Goal: Transaction & Acquisition: Purchase product/service

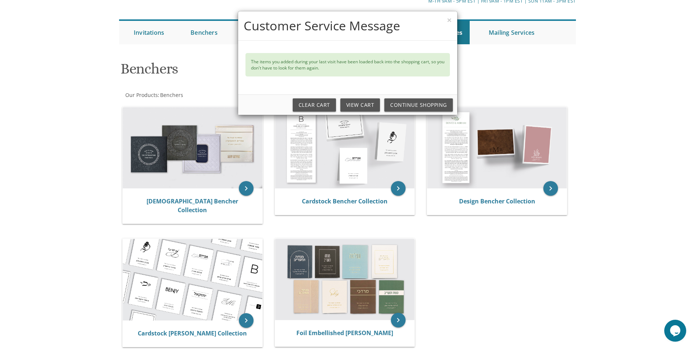
scroll to position [37, 0]
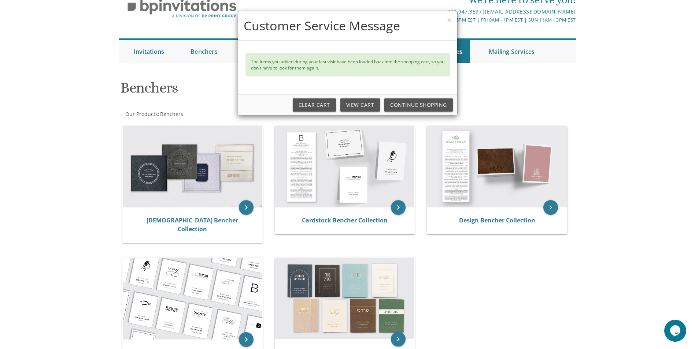
click at [203, 218] on div "× Customer Service Message The items you added during your last visit have been…" at bounding box center [347, 174] width 695 height 349
click at [242, 208] on div "× Customer Service Message The items you added during your last visit have been…" at bounding box center [347, 174] width 695 height 349
click at [431, 101] on link "Continue Shopping" at bounding box center [418, 105] width 68 height 13
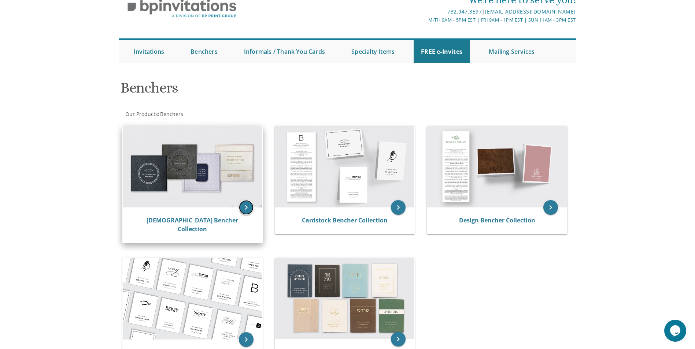
click at [247, 207] on icon "keyboard_arrow_right" at bounding box center [246, 207] width 15 height 15
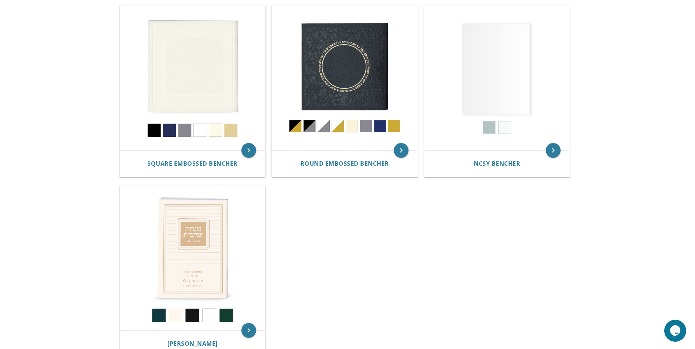
scroll to position [220, 0]
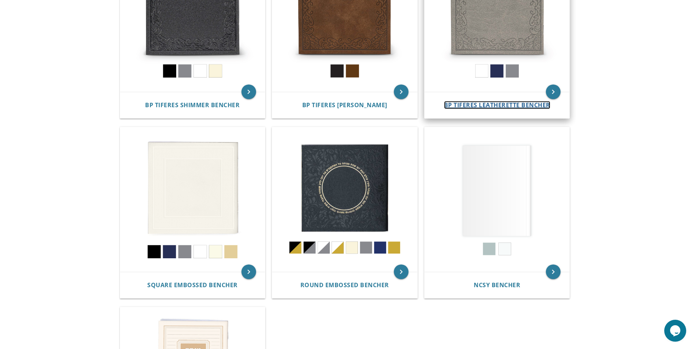
click at [516, 104] on span "BP Tiferes Leatherette Bencher" at bounding box center [497, 105] width 106 height 8
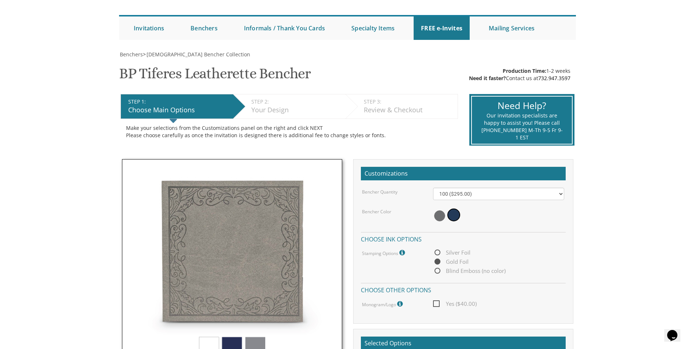
scroll to position [73, 0]
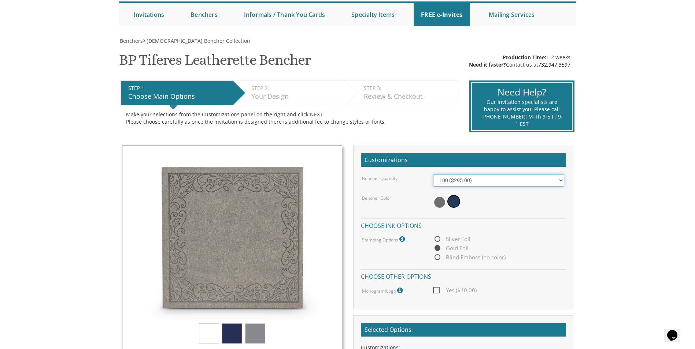
click at [474, 178] on select "100 ($295.00) 200 ($590.00) 300 ($885.00) 400 ($1,180.00) 500 ($1,475.00)" at bounding box center [498, 180] width 131 height 12
click at [587, 226] on body "My Cart {{shoppingcart.totalQuantityDisplay}} Total: {{shoppingcart.subtotal}} …" at bounding box center [347, 281] width 695 height 709
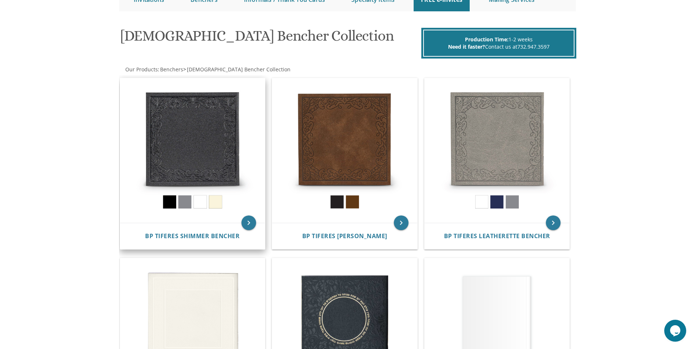
scroll to position [74, 0]
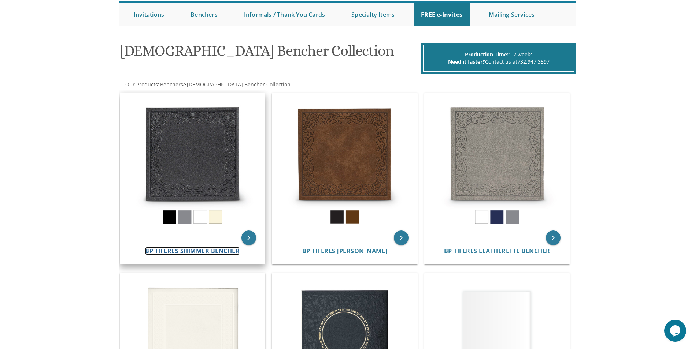
click at [193, 253] on span "BP Tiferes Shimmer Bencher" at bounding box center [192, 251] width 94 height 8
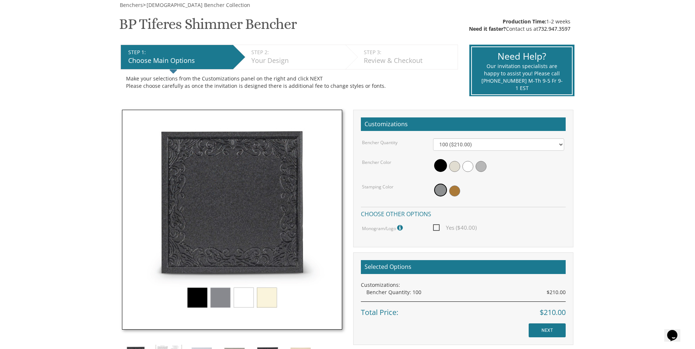
scroll to position [110, 0]
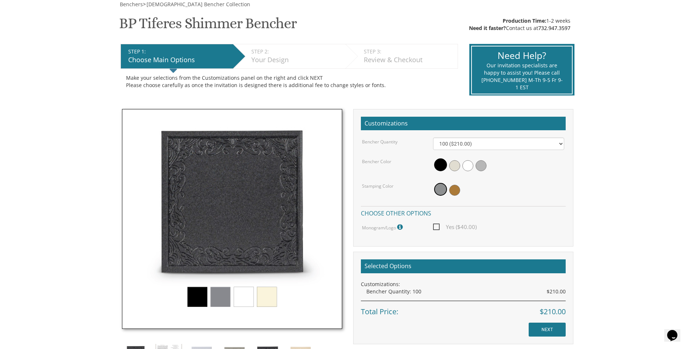
click at [218, 291] on img at bounding box center [232, 219] width 220 height 220
click at [218, 299] on img at bounding box center [232, 219] width 220 height 220
click at [195, 300] on img at bounding box center [232, 219] width 220 height 220
click at [223, 294] on img at bounding box center [232, 219] width 220 height 220
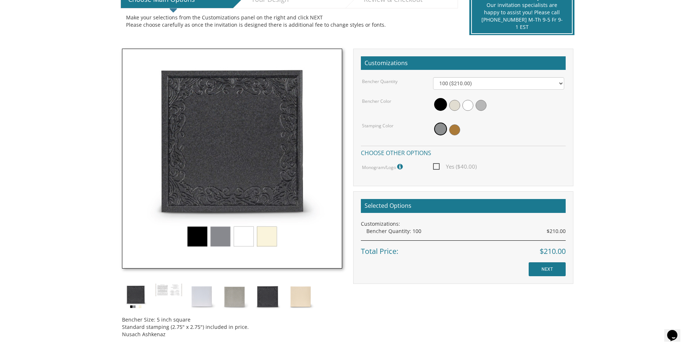
scroll to position [220, 0]
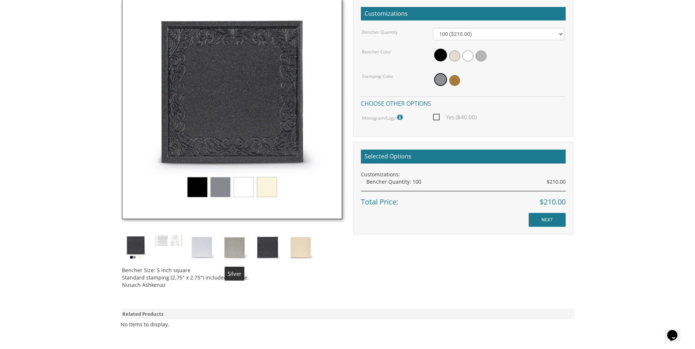
click at [228, 246] on img at bounding box center [234, 247] width 27 height 27
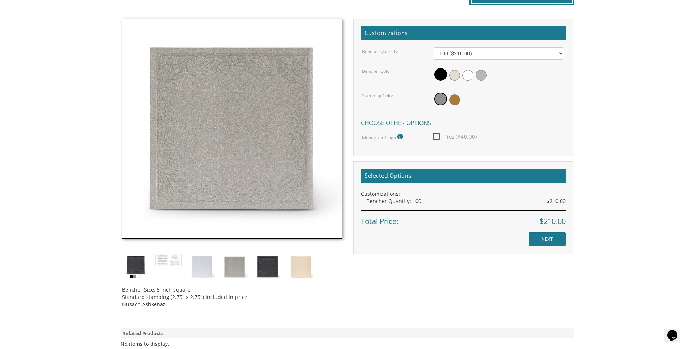
scroll to position [183, 0]
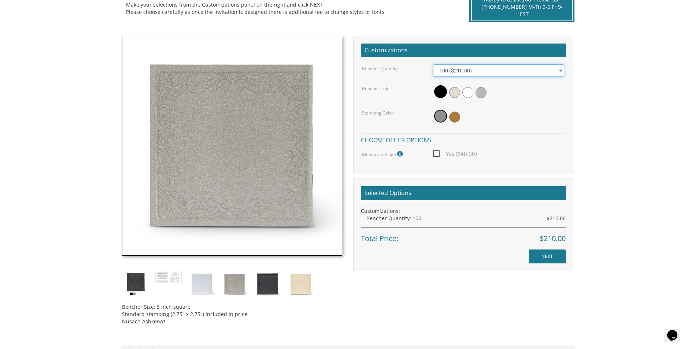
click at [520, 68] on select "100 ($210.00) 200 ($420.00) 300 ($630.00) 400 ($840.00) 500 ($1,050.00)" at bounding box center [498, 70] width 131 height 12
click at [520, 69] on select "100 ($210.00) 200 ($420.00) 300 ($630.00) 400 ($840.00) 500 ($1,050.00)" at bounding box center [498, 70] width 131 height 12
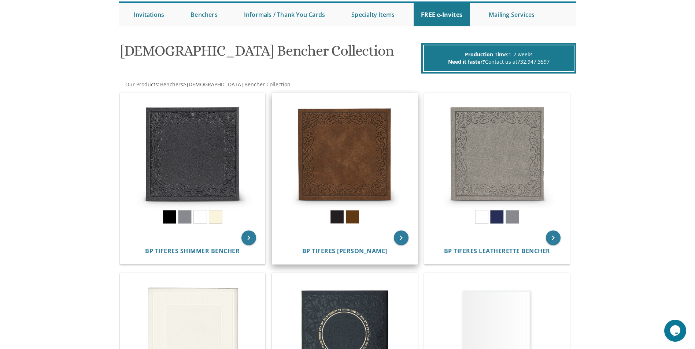
click at [333, 182] on img at bounding box center [344, 165] width 145 height 145
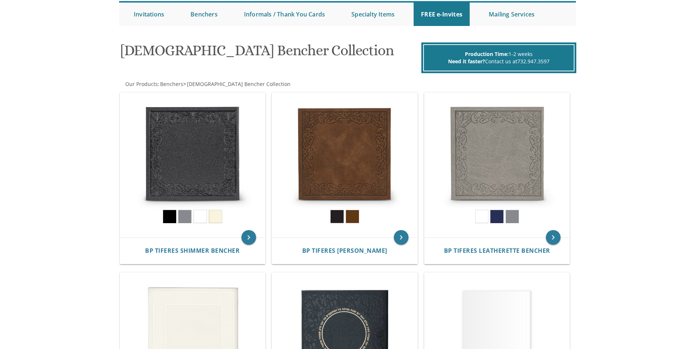
scroll to position [74, 0]
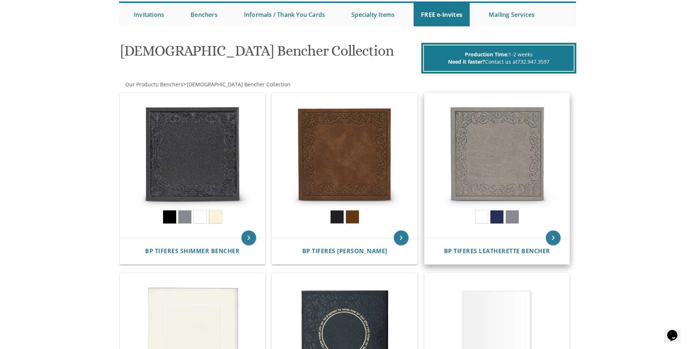
click at [509, 165] on img at bounding box center [496, 165] width 145 height 145
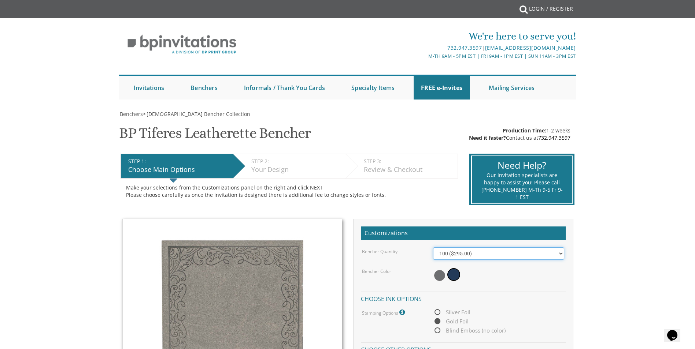
click at [457, 255] on select "100 ($295.00) 200 ($590.00) 300 ($885.00) 400 ($1,180.00) 500 ($1,475.00)" at bounding box center [498, 254] width 131 height 12
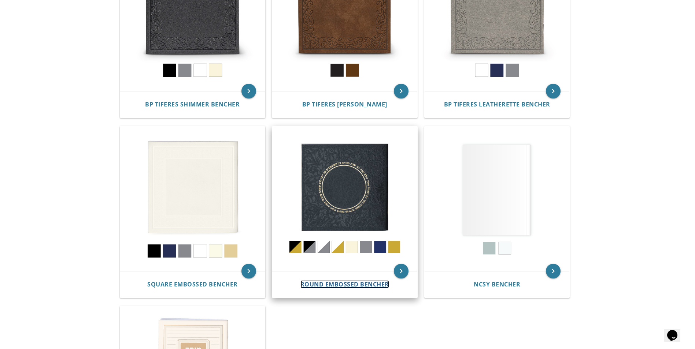
click at [360, 283] on span "Round Embossed Bencher" at bounding box center [344, 285] width 89 height 8
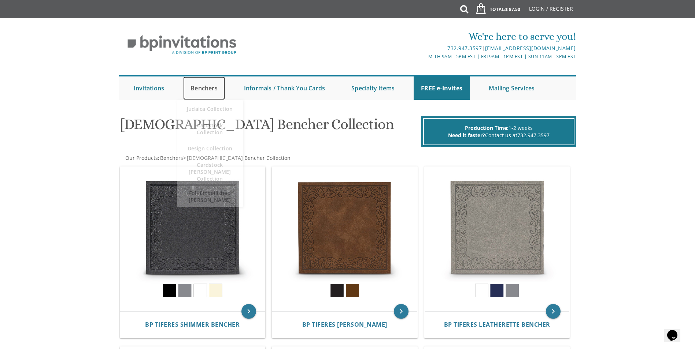
click at [211, 88] on link "Benchers" at bounding box center [204, 88] width 42 height 23
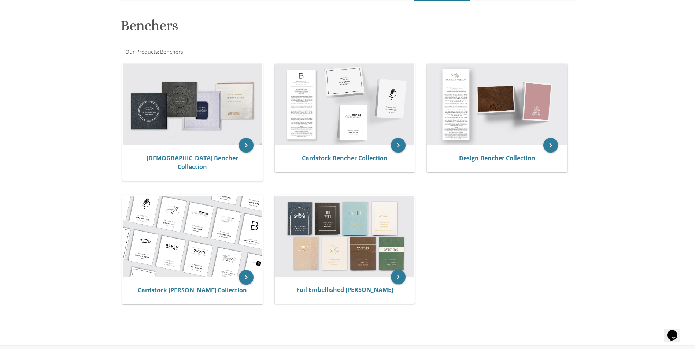
scroll to position [90, 0]
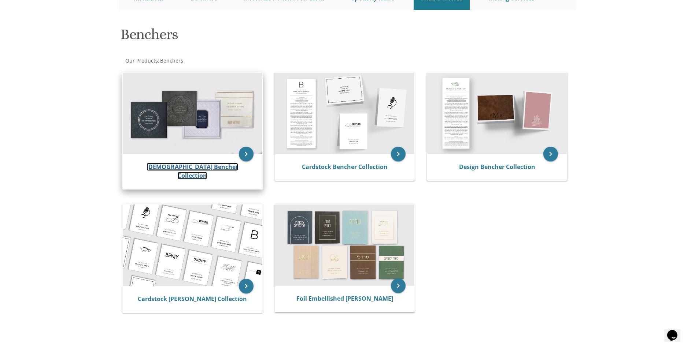
click at [160, 168] on link "[DEMOGRAPHIC_DATA] Bencher Collection" at bounding box center [192, 171] width 92 height 17
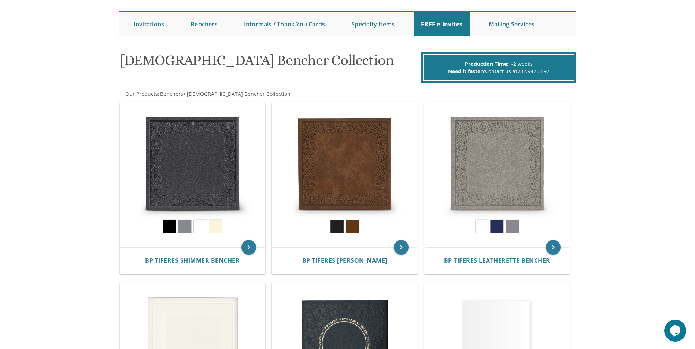
scroll to position [73, 0]
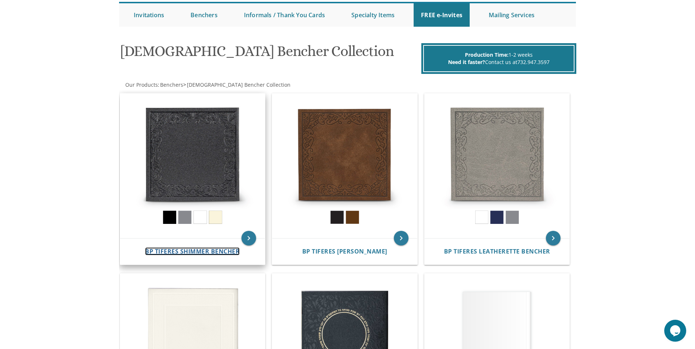
click at [169, 250] on span "BP Tiferes Shimmer Bencher" at bounding box center [192, 252] width 94 height 8
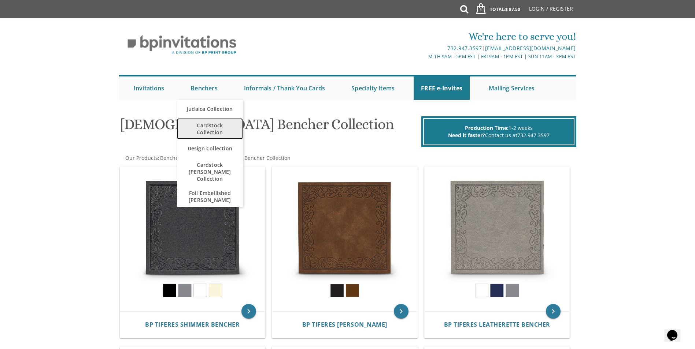
click at [213, 130] on span "Cardstock Collection" at bounding box center [209, 128] width 51 height 21
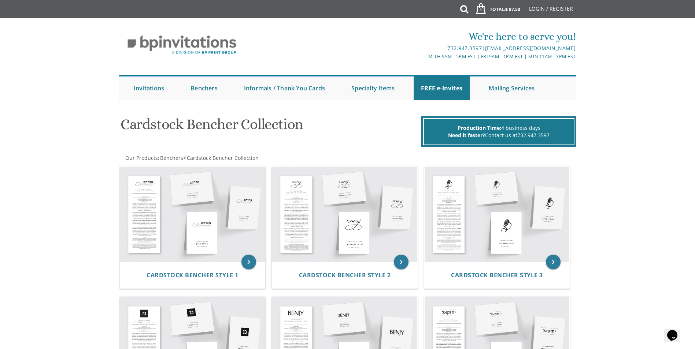
scroll to position [37, 0]
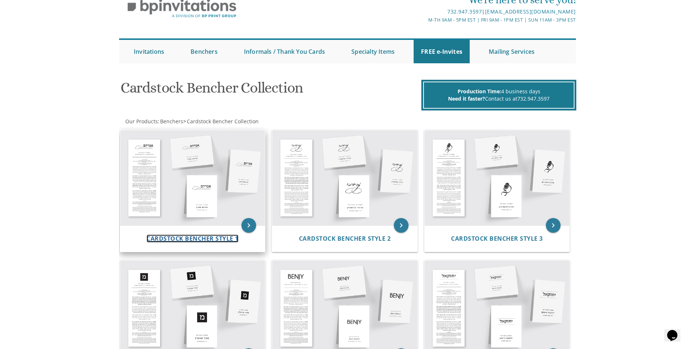
click at [213, 240] on span "Cardstock Bencher Style 1" at bounding box center [192, 239] width 92 height 8
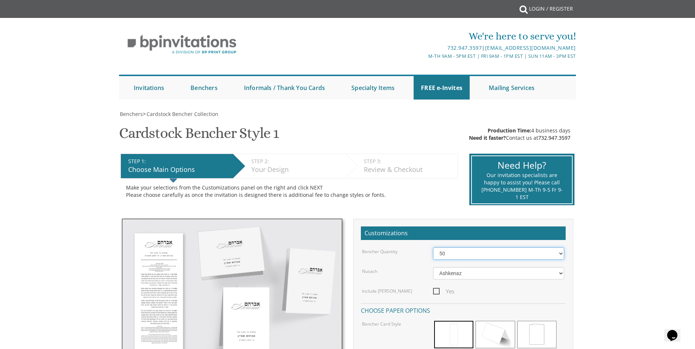
click at [561, 254] on select "50 60 70 80 90 100 125 150 175 200 225 250 275 300 325 350 375 400 425 450 475 …" at bounding box center [498, 254] width 131 height 12
select select "100"
click at [433, 248] on select "50 60 70 80 90 100 125 150 175 200 225 250 275 300 325 350 375 400 425 450 475 …" at bounding box center [498, 254] width 131 height 12
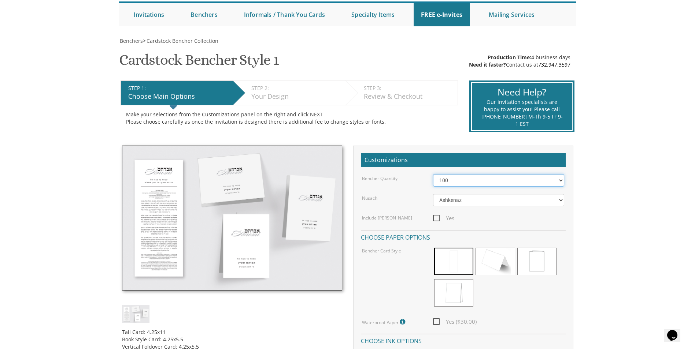
scroll to position [110, 0]
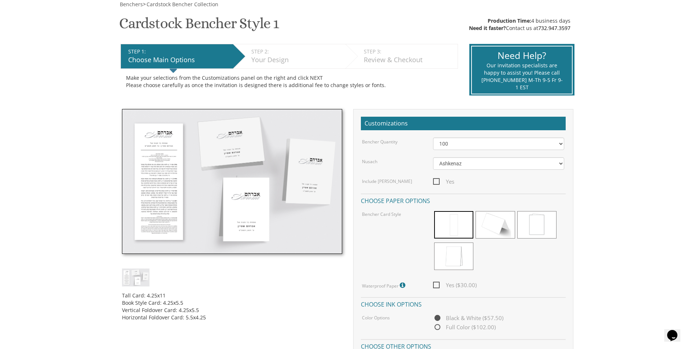
drag, startPoint x: 437, startPoint y: 183, endPoint x: 512, endPoint y: 200, distance: 77.7
click at [437, 183] on span "Yes" at bounding box center [443, 181] width 21 height 9
click at [437, 183] on input "Yes" at bounding box center [435, 181] width 5 height 5
checkbox input "true"
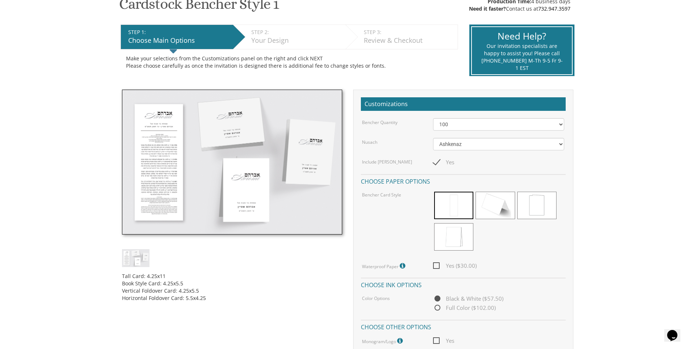
scroll to position [146, 0]
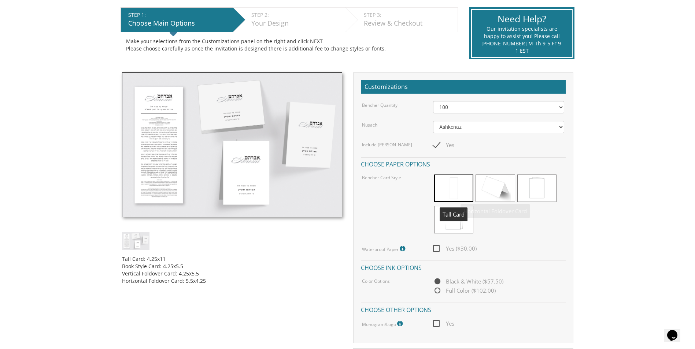
click at [442, 190] on span at bounding box center [453, 188] width 39 height 27
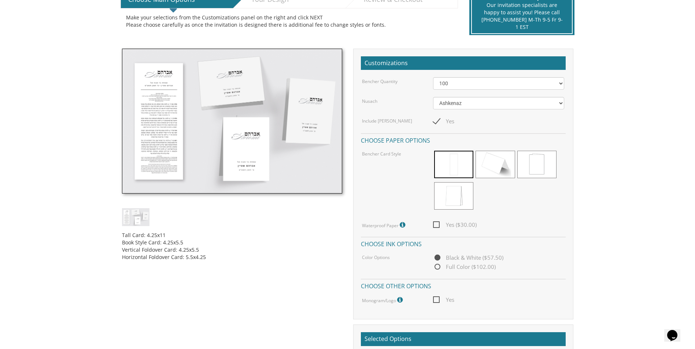
scroll to position [183, 0]
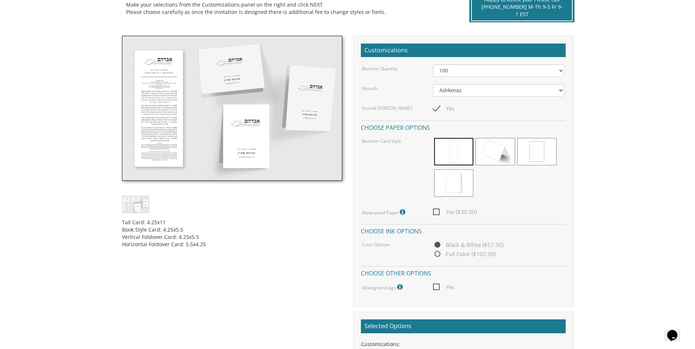
click at [434, 213] on span "Yes ($30.00)" at bounding box center [455, 212] width 44 height 9
click at [434, 213] on input "Yes ($30.00)" at bounding box center [435, 211] width 5 height 5
checkbox input "true"
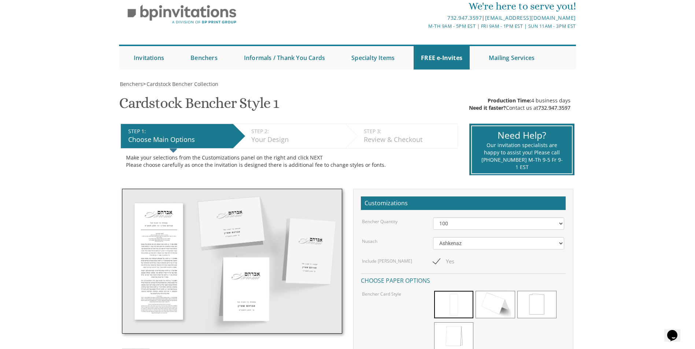
scroll to position [0, 0]
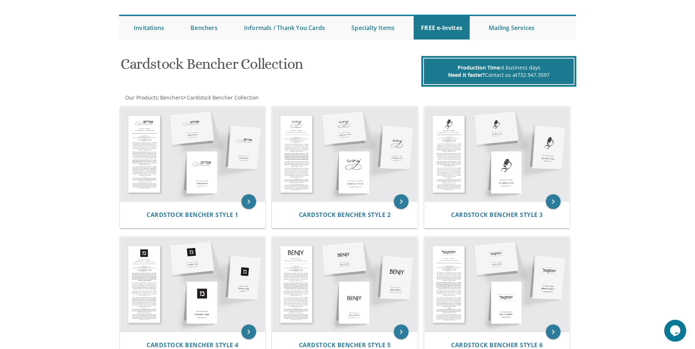
scroll to position [73, 0]
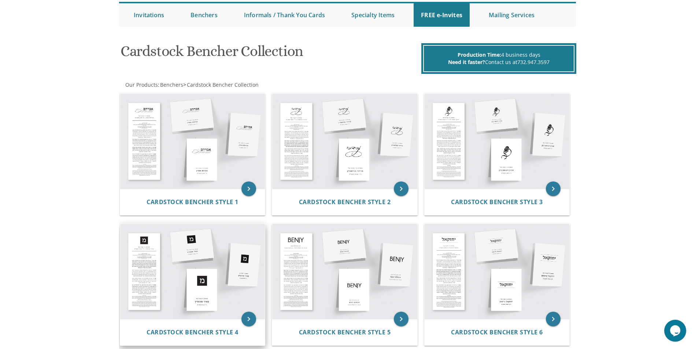
click at [145, 263] on img at bounding box center [192, 271] width 145 height 95
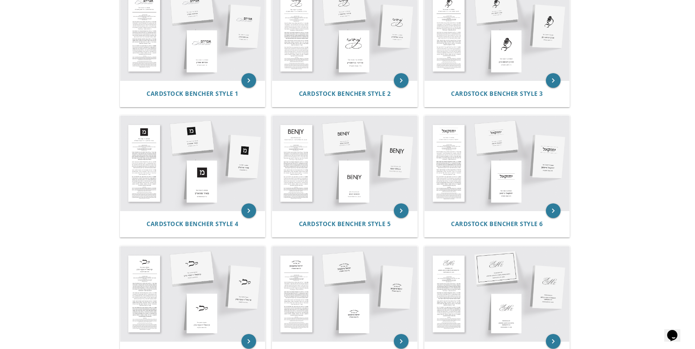
scroll to position [183, 0]
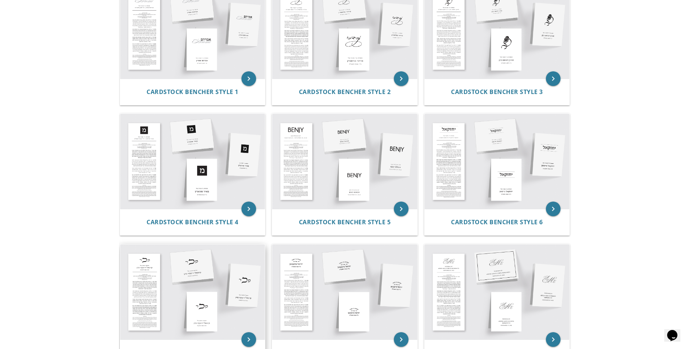
click at [134, 294] on img at bounding box center [192, 292] width 145 height 95
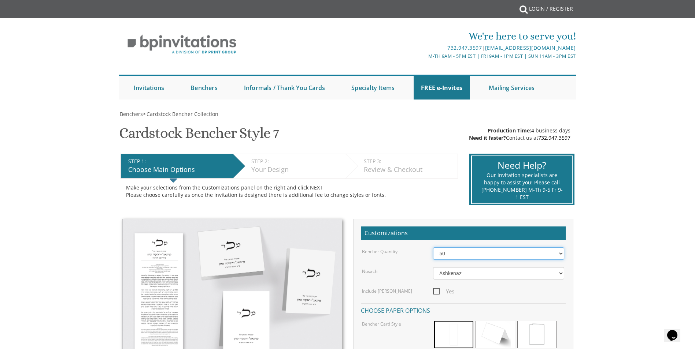
click at [453, 254] on select "50 60 70 80 90 100 125 150 175 200 225 250 275 300 325 350 375 400 425 450 475 …" at bounding box center [498, 254] width 131 height 12
select select "100"
click at [433, 248] on select "50 60 70 80 90 100 125 150 175 200 225 250 275 300 325 350 375 400 425 450 475 …" at bounding box center [498, 254] width 131 height 12
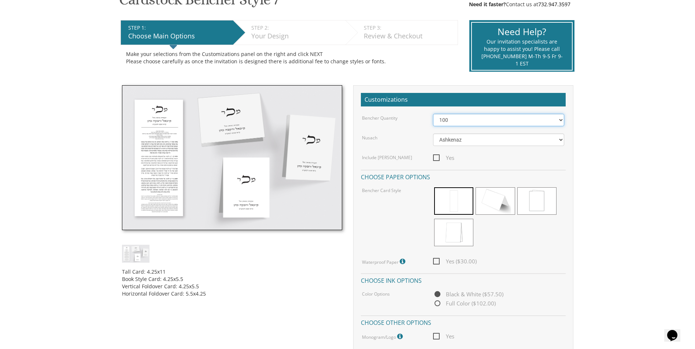
scroll to position [146, 0]
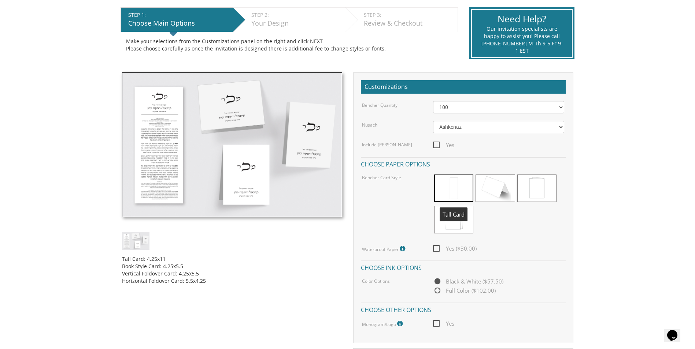
click at [449, 188] on span at bounding box center [453, 188] width 39 height 27
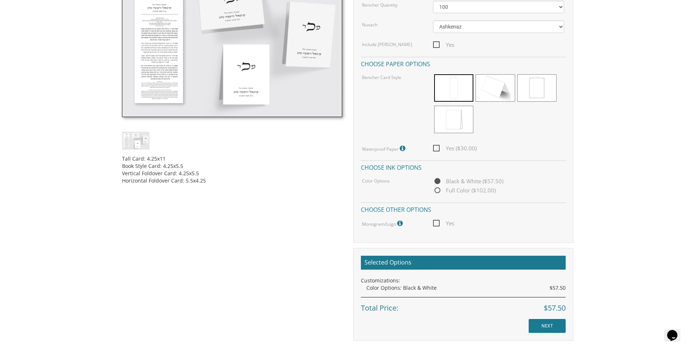
scroll to position [256, 0]
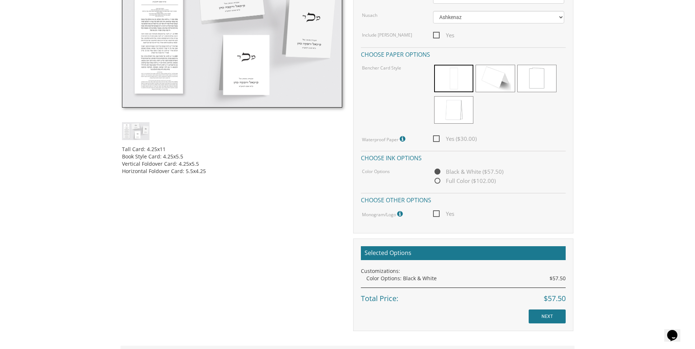
click at [435, 137] on span "Yes ($30.00)" at bounding box center [455, 138] width 44 height 9
click at [435, 137] on input "Yes ($30.00)" at bounding box center [435, 138] width 5 height 5
checkbox input "true"
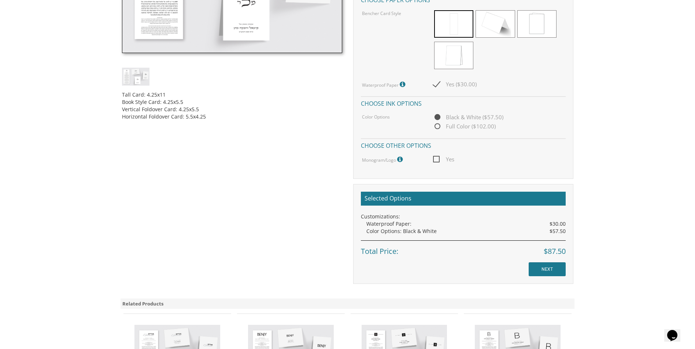
scroll to position [330, 0]
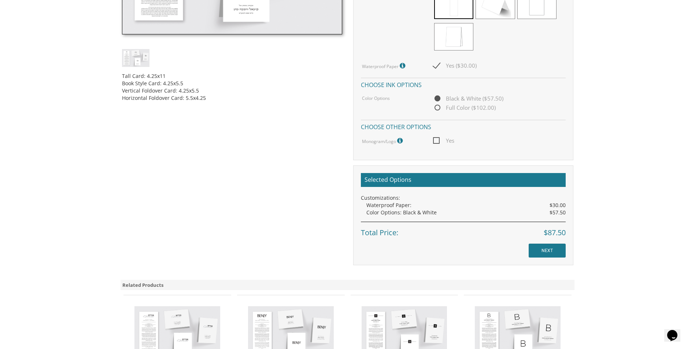
click at [438, 141] on span "Yes" at bounding box center [443, 140] width 21 height 9
click at [438, 141] on input "Yes" at bounding box center [435, 140] width 5 height 5
checkbox input "true"
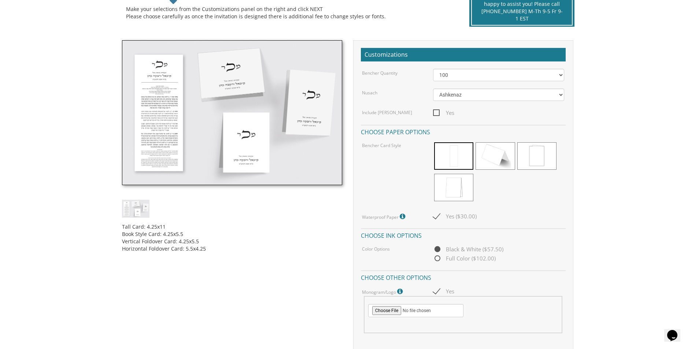
scroll to position [183, 0]
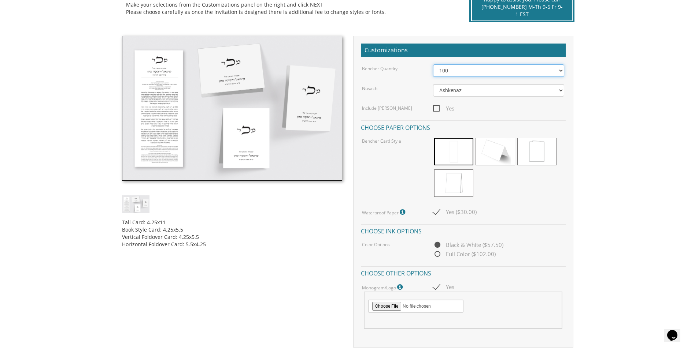
click at [456, 71] on select "50 60 70 80 90 100 125 150 175 200 225 250 275 300 325 350 375 400 425 450 475 …" at bounding box center [498, 70] width 131 height 12
select select "150"
click at [433, 64] on select "50 60 70 80 90 100 125 150 175 200 225 250 275 300 325 350 375 400 425 450 475 …" at bounding box center [498, 70] width 131 height 12
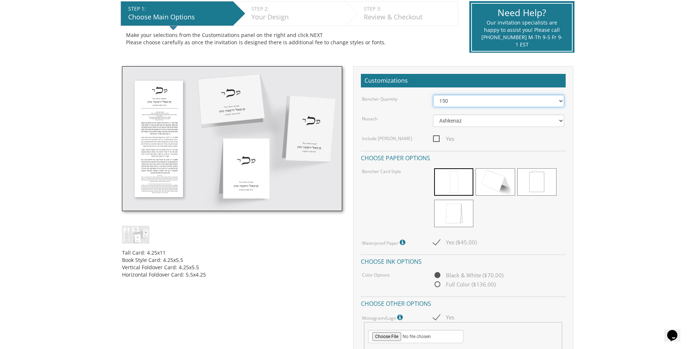
scroll to position [146, 0]
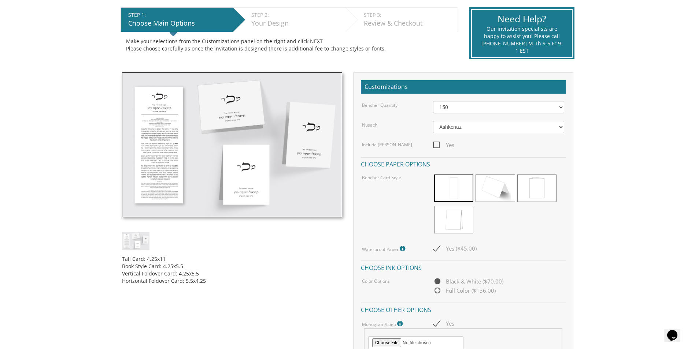
click at [53, 125] on body "My Cart {{shoppingcart.totalQuantityDisplay}} Total: {{shoppingcart.subtotal}} …" at bounding box center [347, 308] width 695 height 909
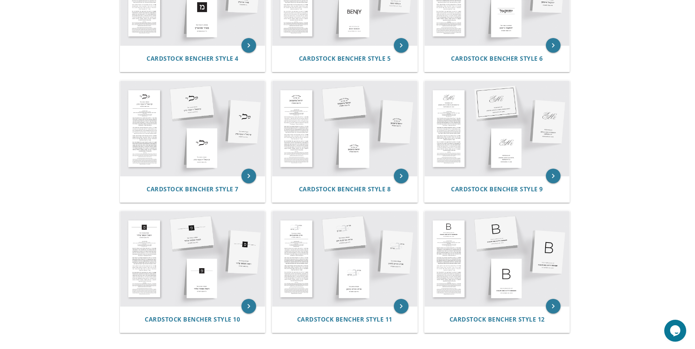
scroll to position [340, 0]
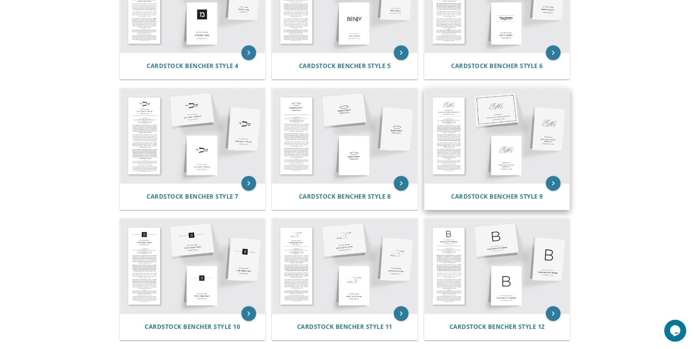
click at [445, 133] on img at bounding box center [496, 135] width 145 height 95
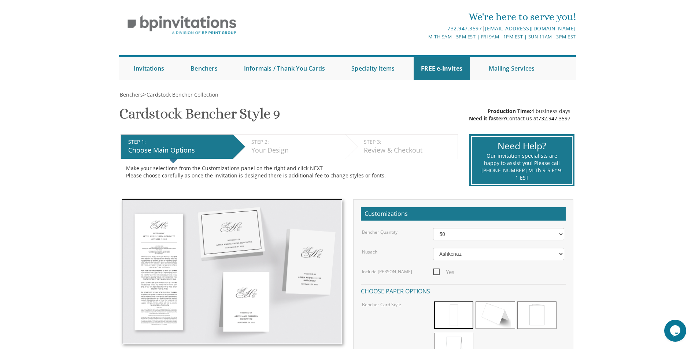
scroll to position [37, 0]
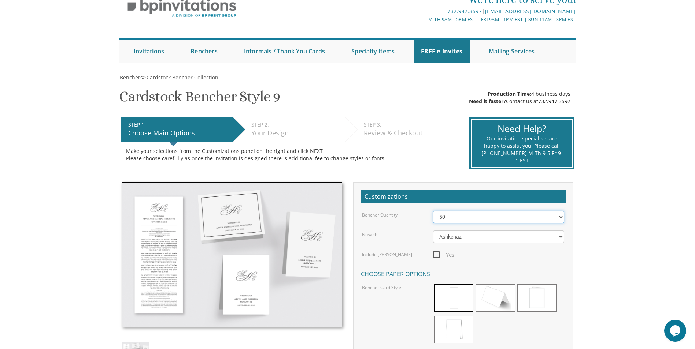
click at [474, 218] on select "50 60 70 80 90 100 125 150 175 200 225 250 275 300 325 350 375 400 425 450 475 …" at bounding box center [498, 217] width 131 height 12
select select "150"
click at [433, 211] on select "50 60 70 80 90 100 125 150 175 200 225 250 275 300 325 350 375 400 425 450 475 …" at bounding box center [498, 217] width 131 height 12
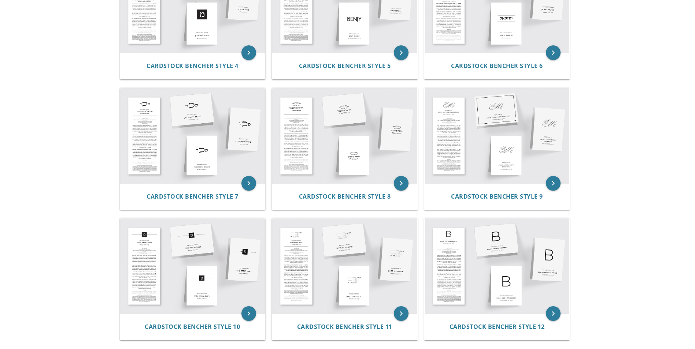
click at [71, 134] on body "My Cart 1 Total: $ 87.50 $ 87.50 Cardstock Bencher Style 1 Qty. 1" at bounding box center [347, 78] width 695 height 836
click at [64, 134] on body "My Cart 1 Total: $ 87.50 $ 87.50 Cardstock Bencher Style 1 Qty. 1" at bounding box center [347, 78] width 695 height 836
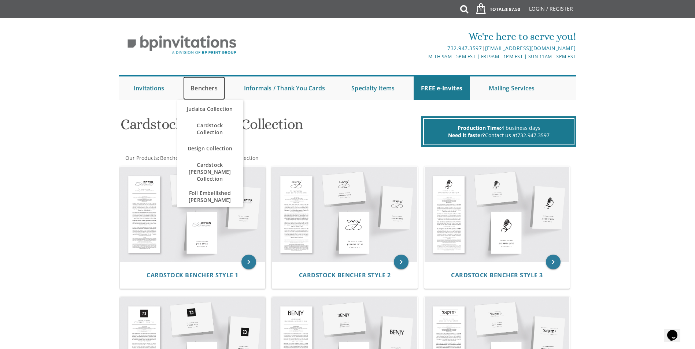
click at [208, 89] on link "Benchers" at bounding box center [204, 88] width 42 height 23
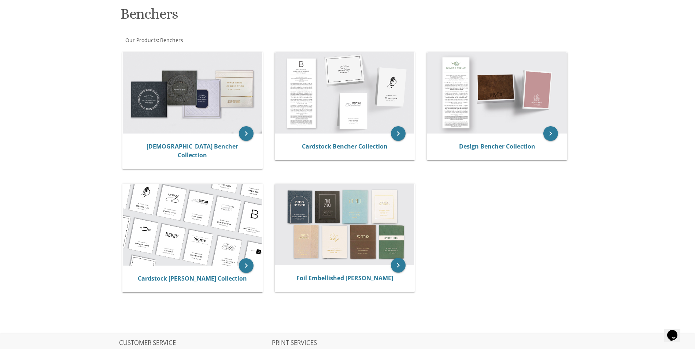
scroll to position [146, 0]
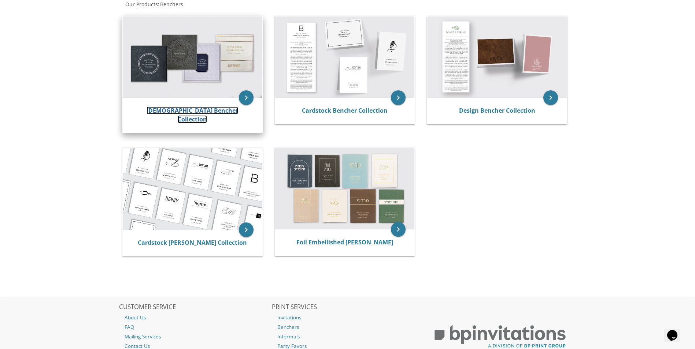
click at [189, 112] on link "[DEMOGRAPHIC_DATA] Bencher Collection" at bounding box center [192, 115] width 92 height 17
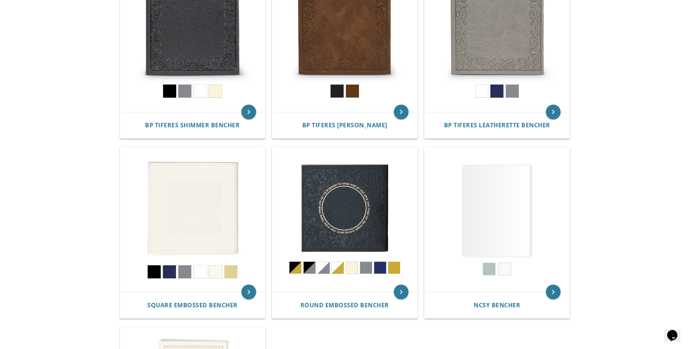
scroll to position [220, 0]
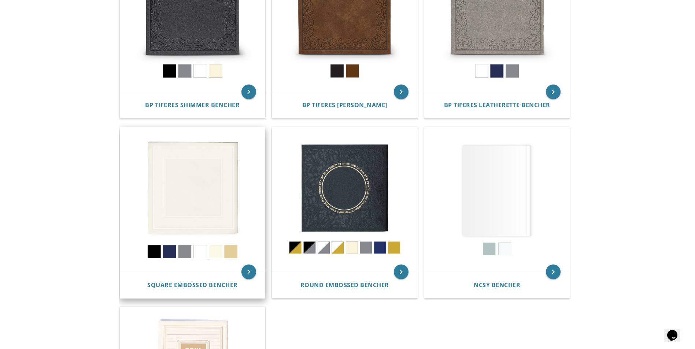
click at [169, 255] on img at bounding box center [192, 199] width 145 height 145
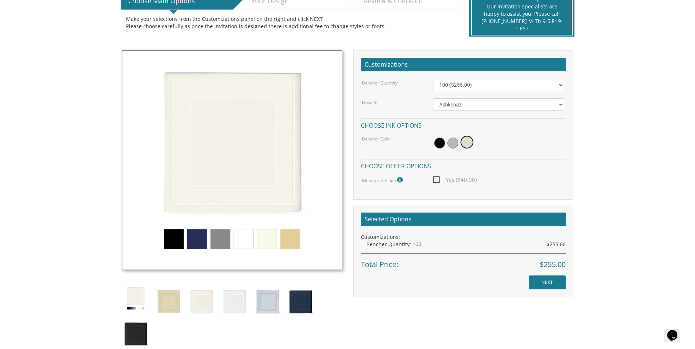
scroll to position [183, 0]
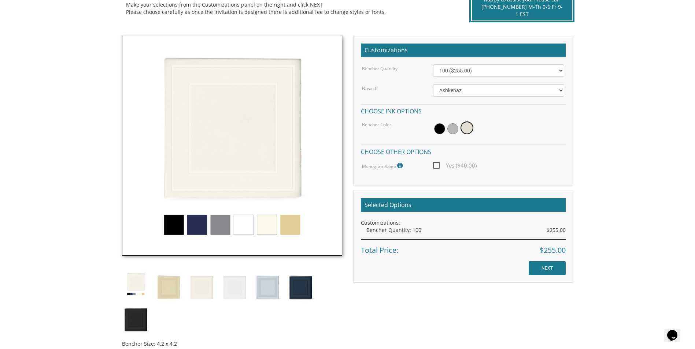
click at [223, 224] on img at bounding box center [232, 146] width 220 height 220
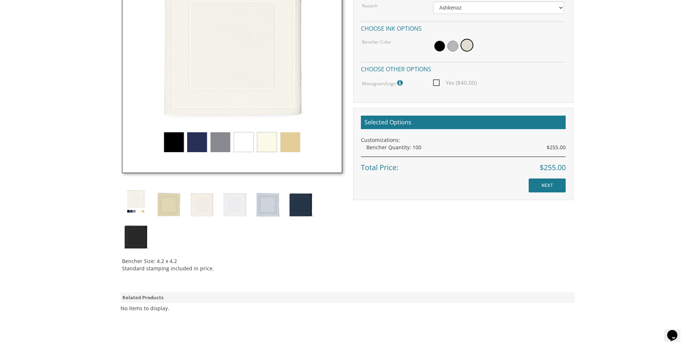
scroll to position [146, 0]
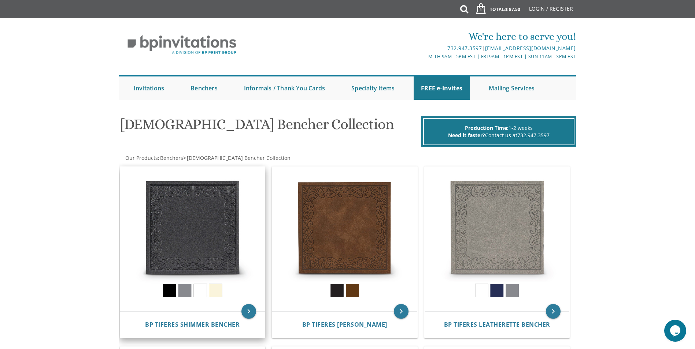
click at [205, 212] on img at bounding box center [192, 239] width 145 height 145
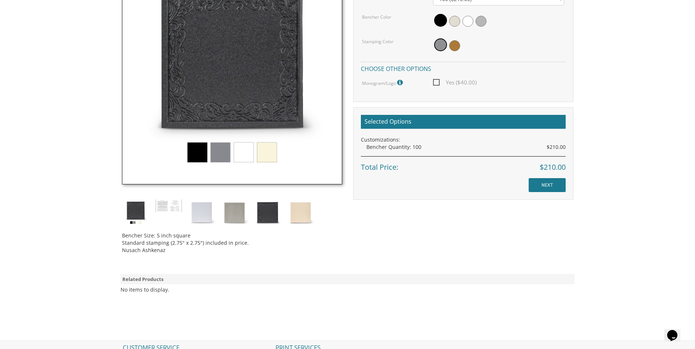
scroll to position [256, 0]
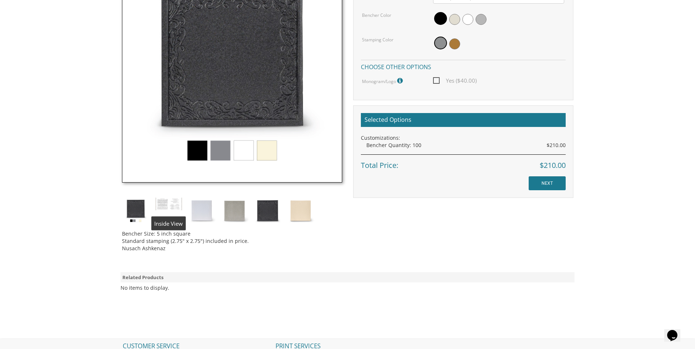
click at [160, 202] on img at bounding box center [168, 204] width 27 height 14
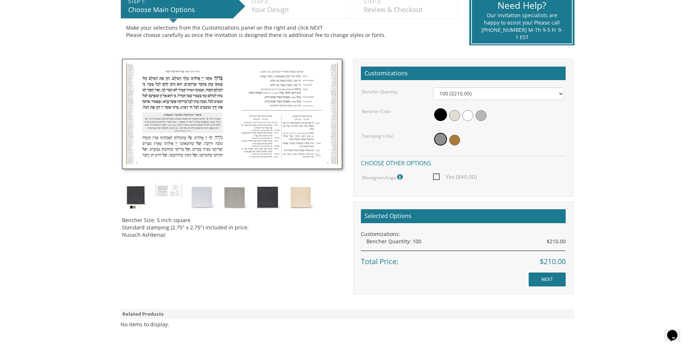
scroll to position [183, 0]
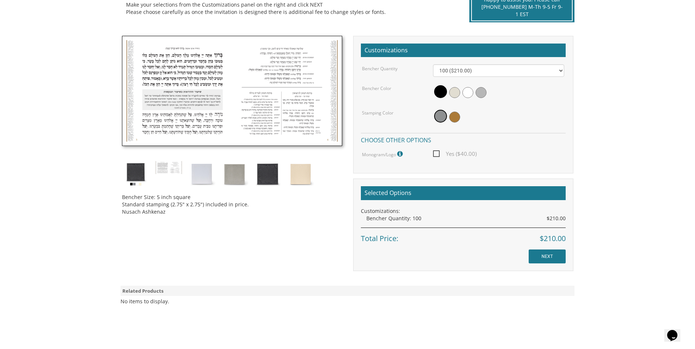
click at [242, 120] on img at bounding box center [232, 91] width 220 height 111
click at [172, 170] on img at bounding box center [168, 168] width 27 height 14
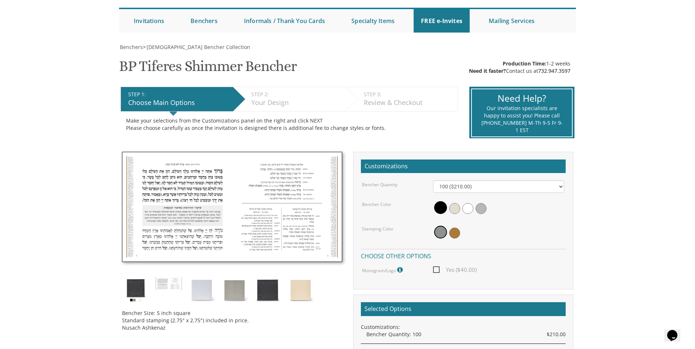
scroll to position [0, 0]
